Goal: Check status: Check status

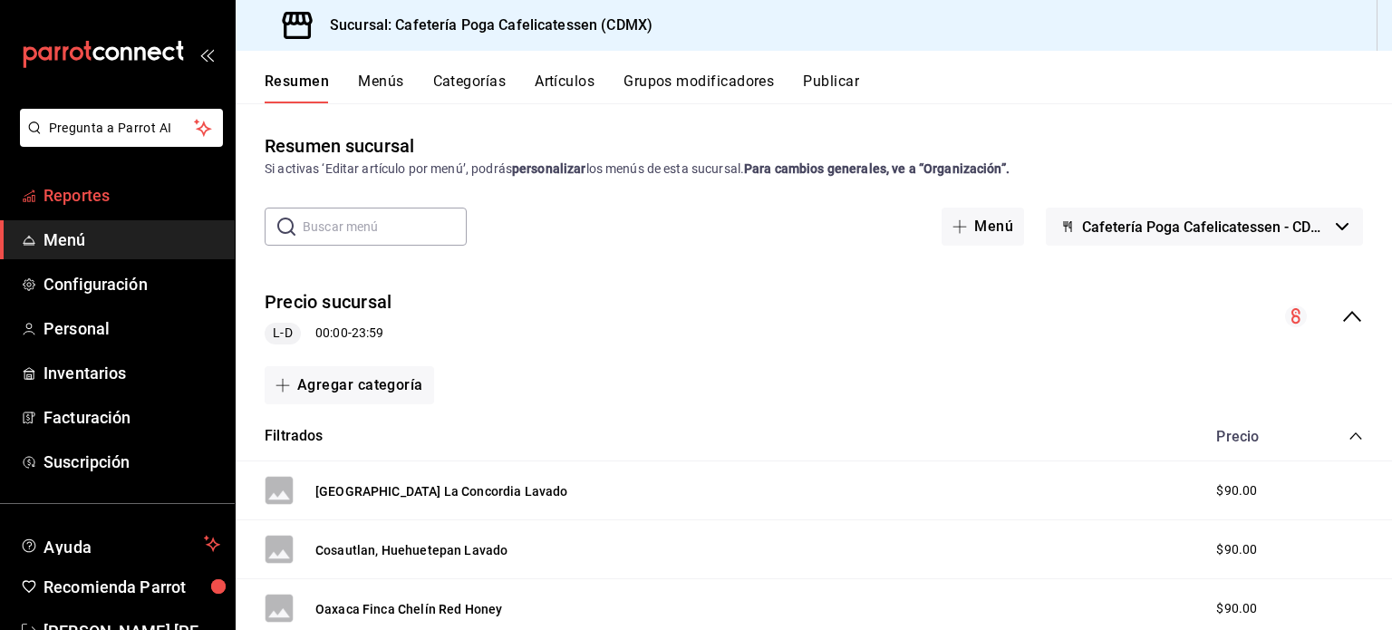
click at [151, 195] on span "Reportes" at bounding box center [131, 195] width 177 height 24
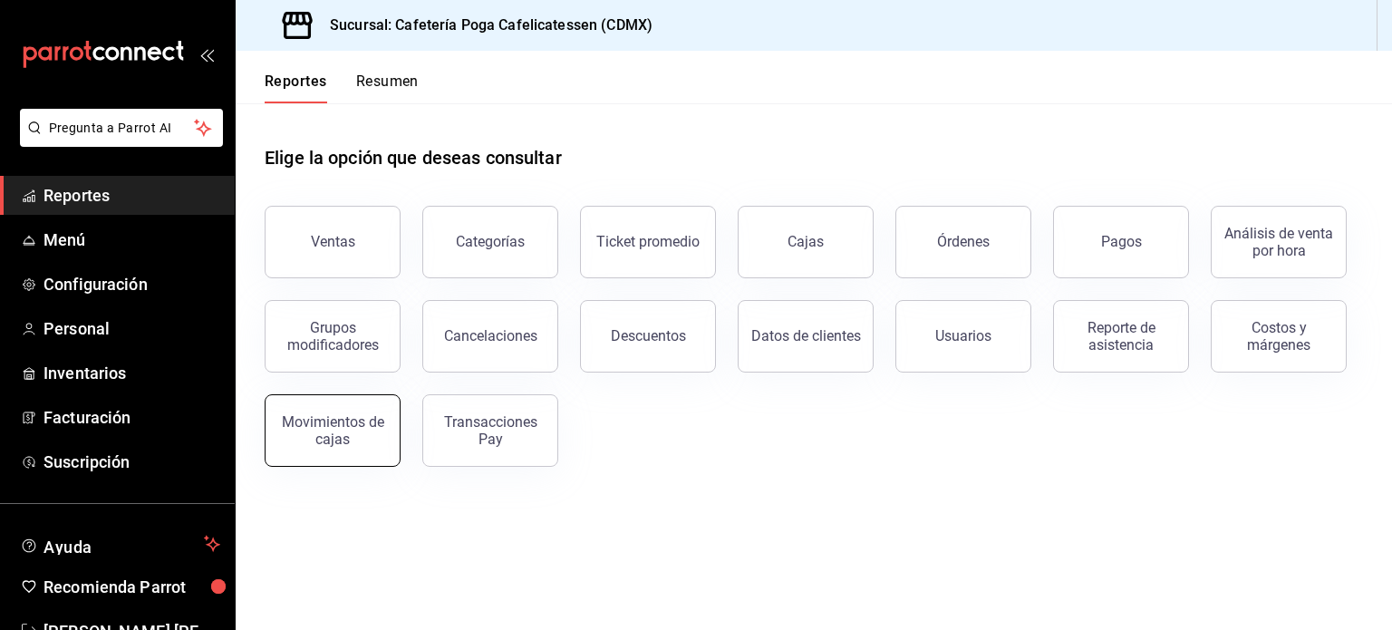
click at [362, 416] on div "Movimientos de cajas" at bounding box center [332, 430] width 112 height 34
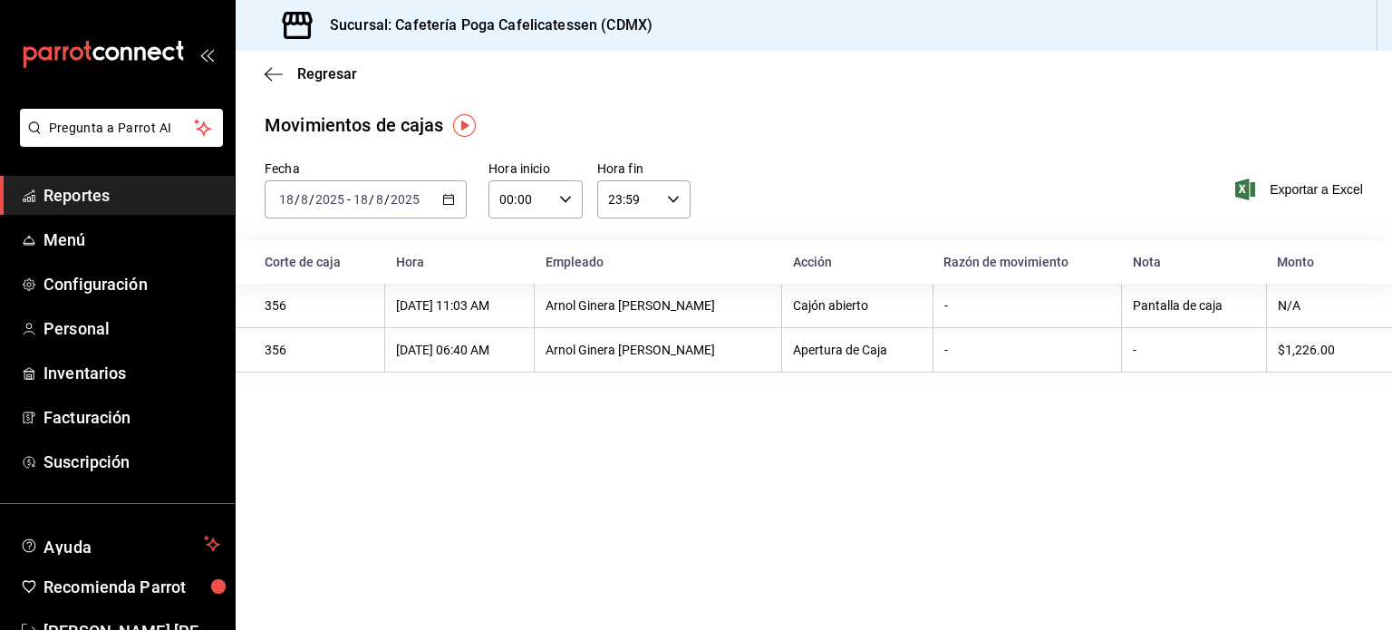
click at [445, 206] on icon "button" at bounding box center [448, 199] width 13 height 13
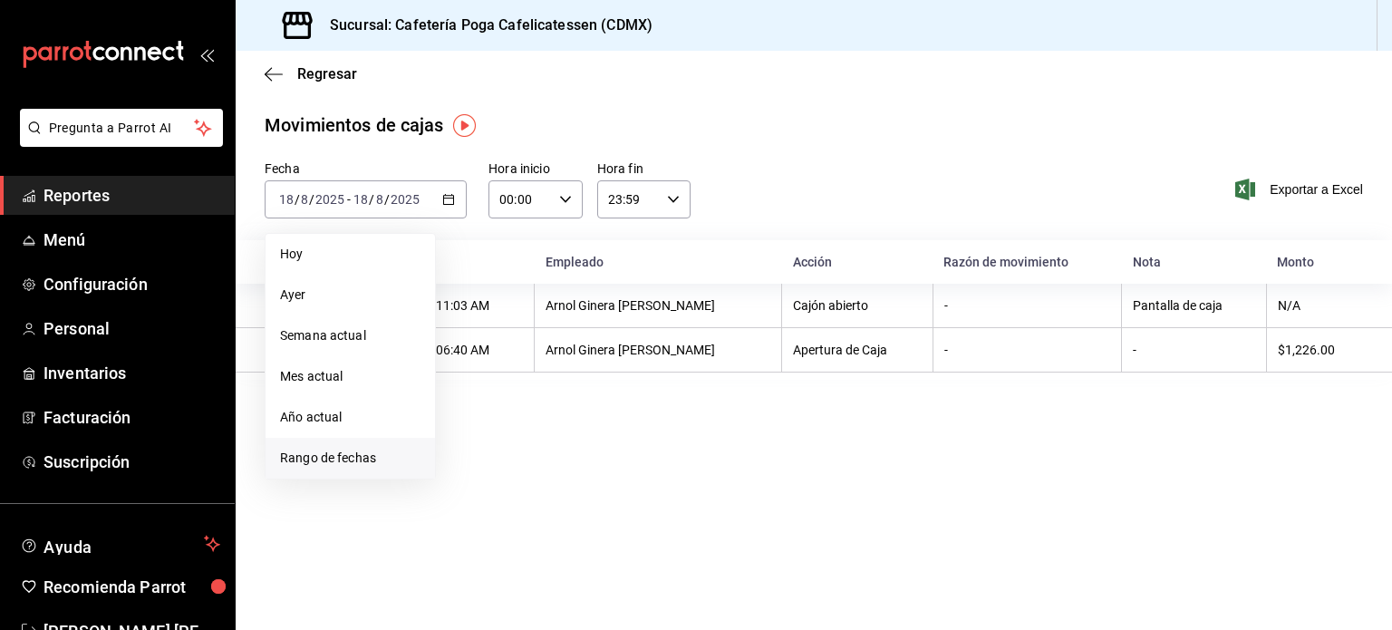
click at [364, 457] on span "Rango de fechas" at bounding box center [350, 458] width 140 height 19
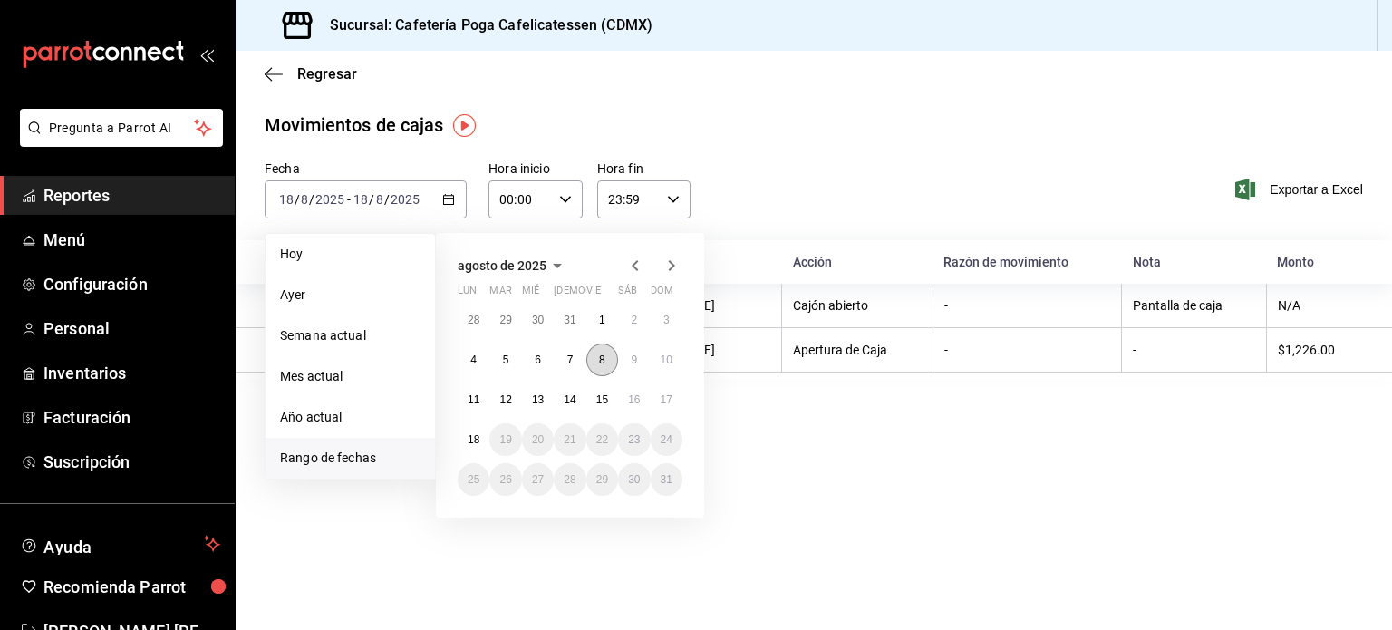
click at [599, 362] on abbr "8" at bounding box center [602, 359] width 6 height 13
click at [602, 363] on abbr "8" at bounding box center [602, 359] width 6 height 13
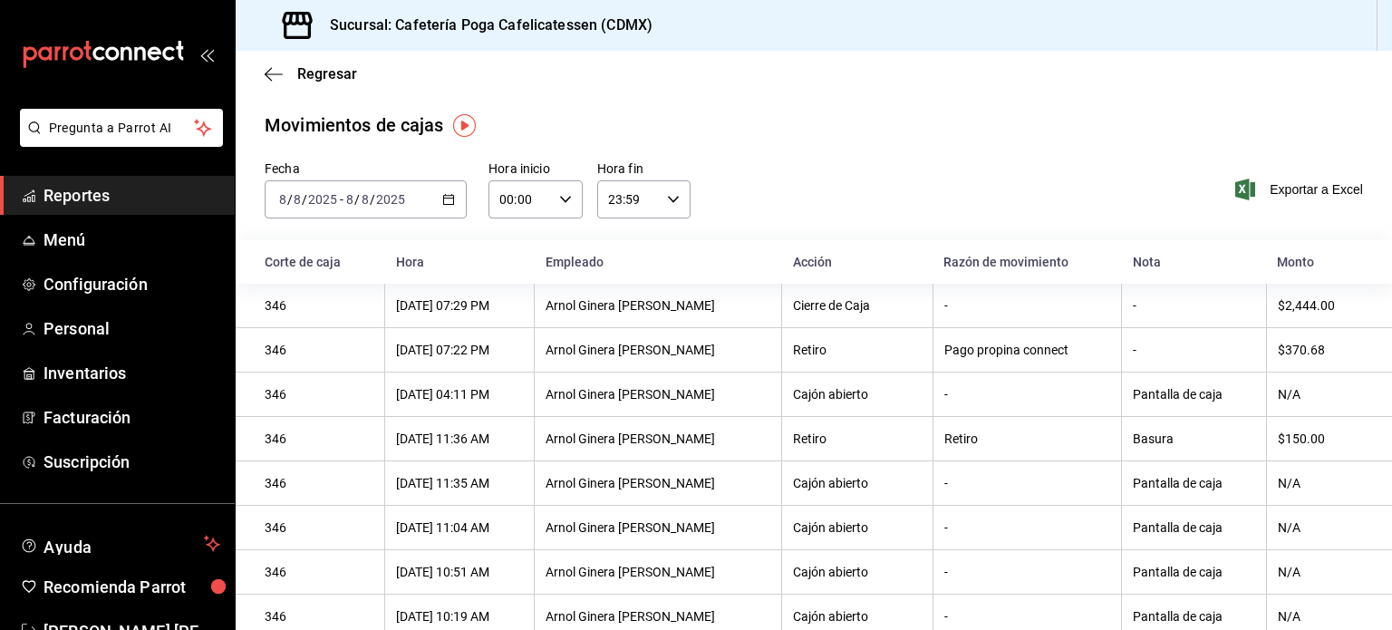
click at [455, 210] on div "[DATE] [DATE] - [DATE] [DATE]" at bounding box center [366, 199] width 202 height 38
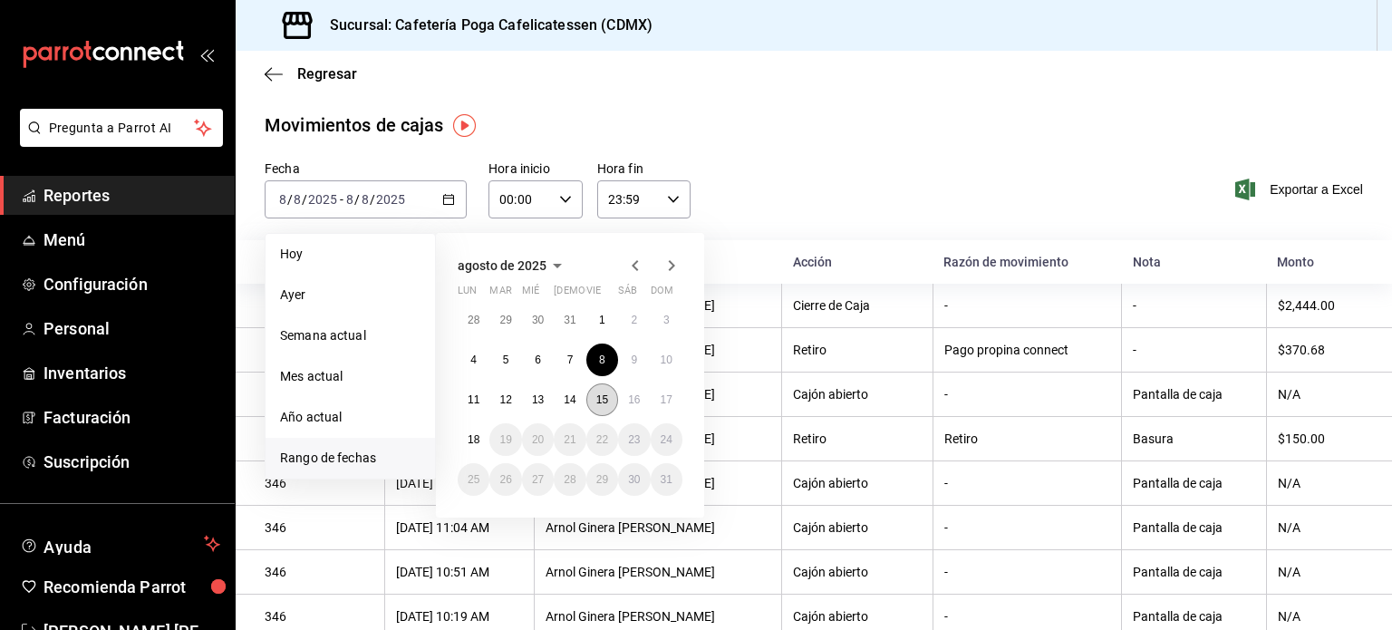
click at [602, 401] on abbr "15" at bounding box center [602, 399] width 12 height 13
click at [663, 401] on abbr "17" at bounding box center [667, 399] width 12 height 13
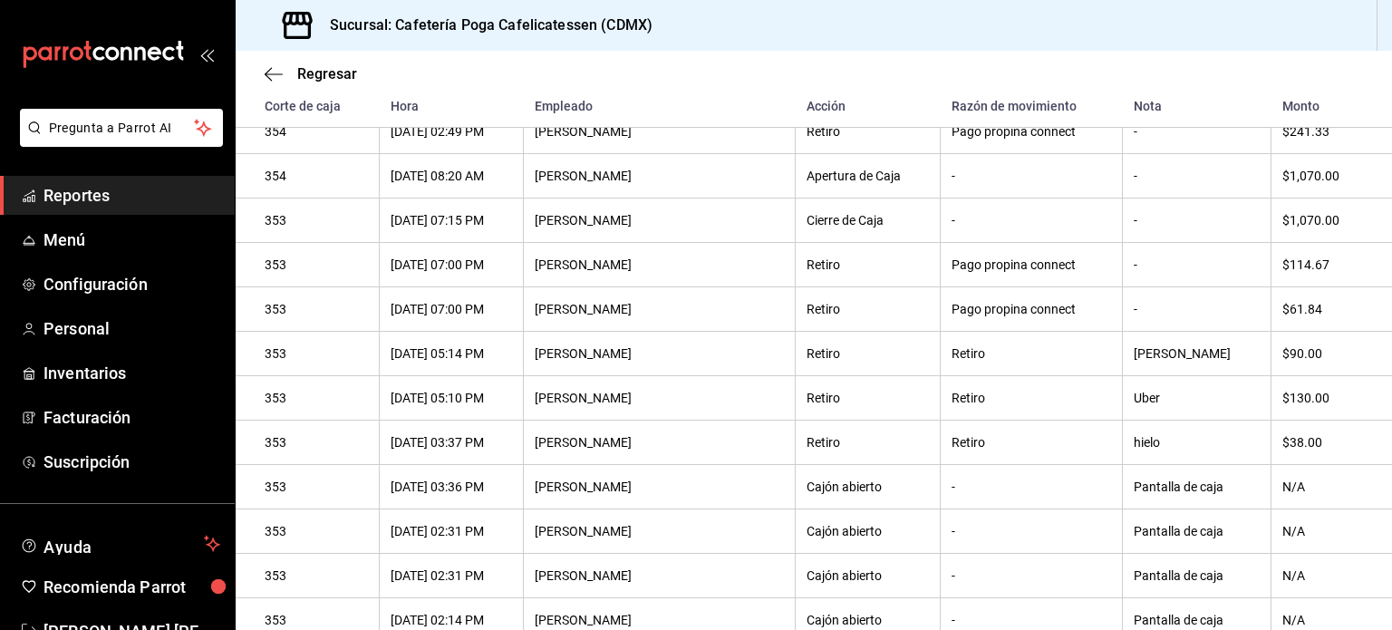
scroll to position [743, 0]
